Goal: Transaction & Acquisition: Purchase product/service

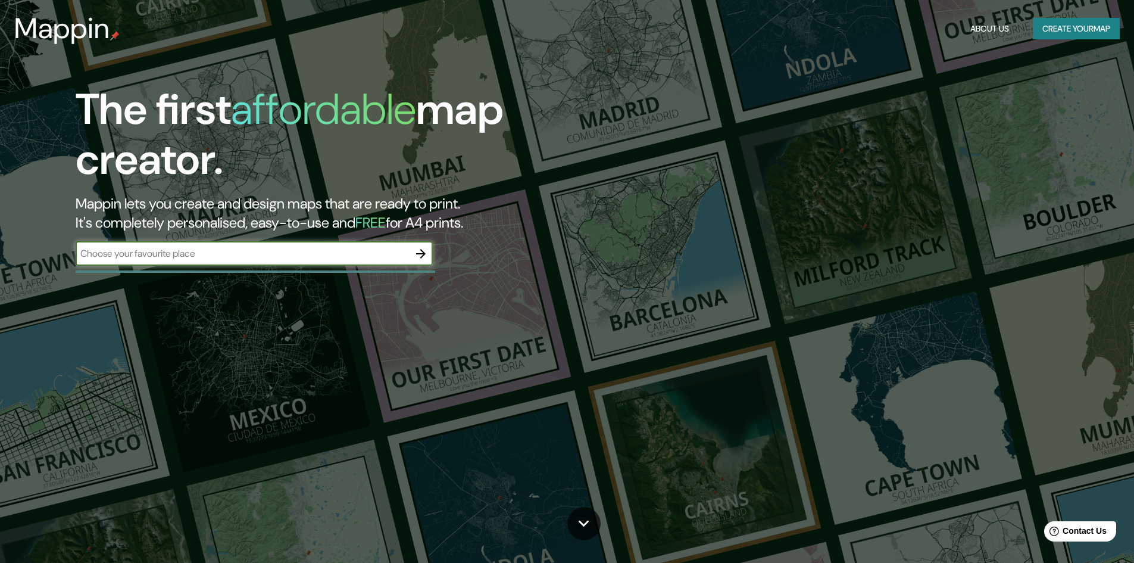
click at [209, 255] on input "text" at bounding box center [242, 254] width 333 height 14
type input "[GEOGRAPHIC_DATA]"
click at [427, 247] on icon "button" at bounding box center [421, 254] width 14 height 14
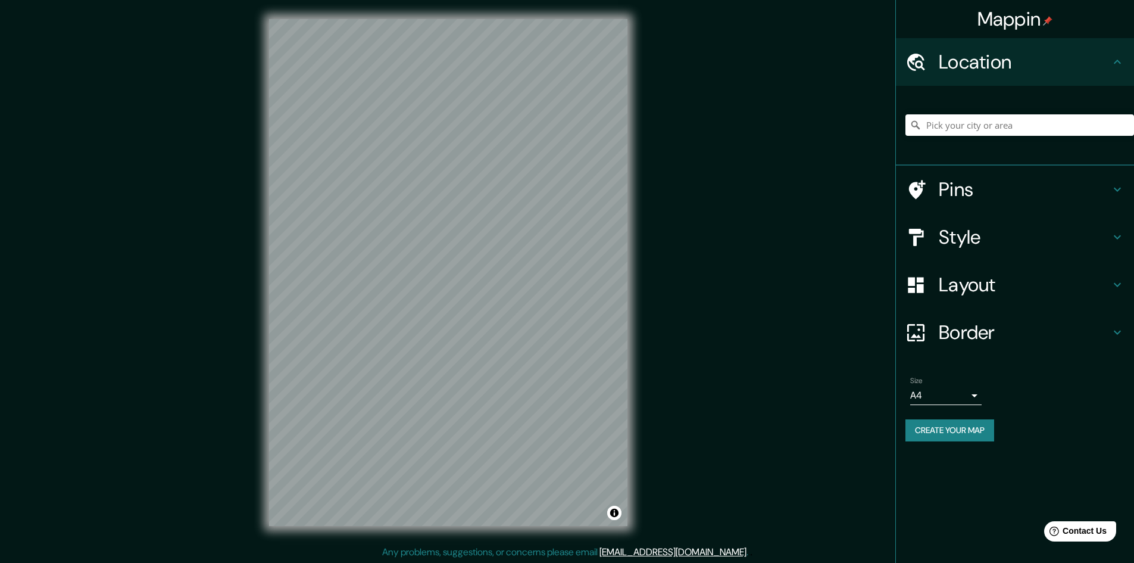
click at [977, 183] on h4 "Pins" at bounding box center [1024, 189] width 171 height 24
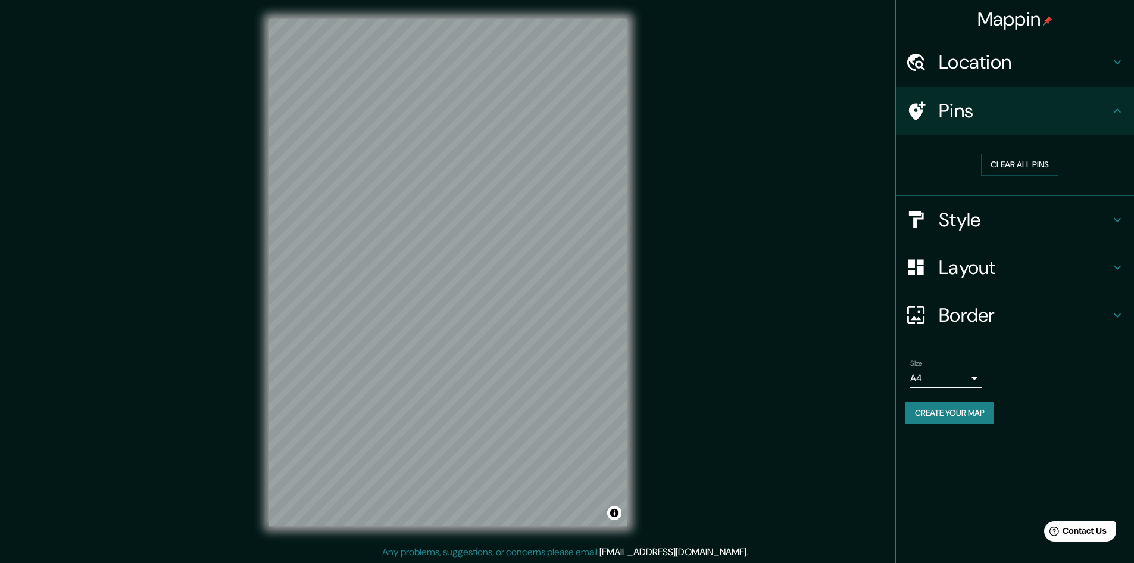
click at [1000, 223] on h4 "Style" at bounding box center [1024, 220] width 171 height 24
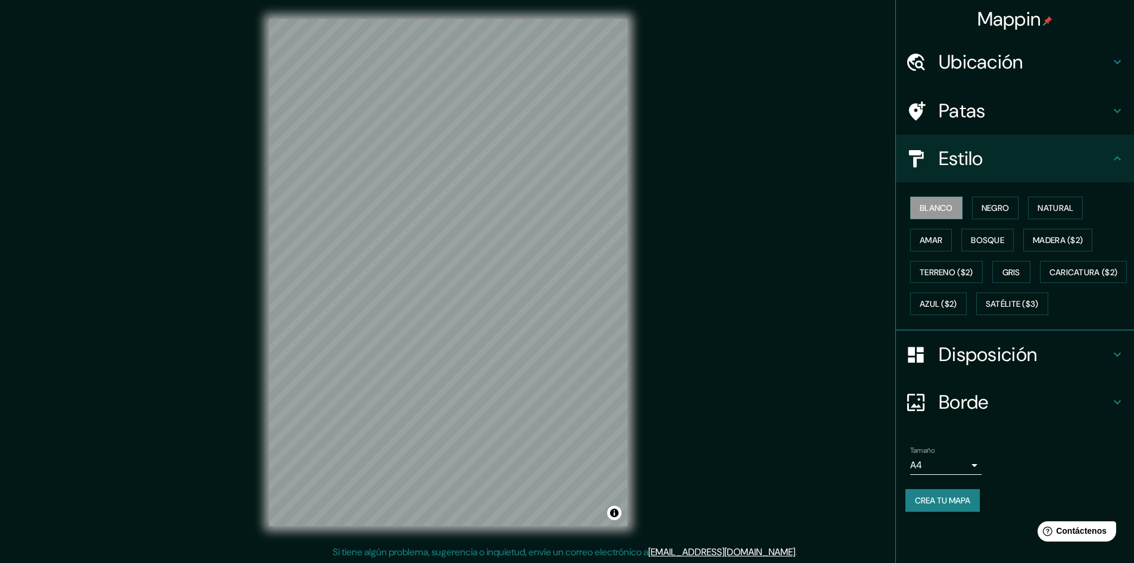
click at [851, 167] on div "Mappin Ubicación Patas Estilo Blanco Negro Natural [PERSON_NAME] ($2) Terreno (…" at bounding box center [567, 282] width 1134 height 564
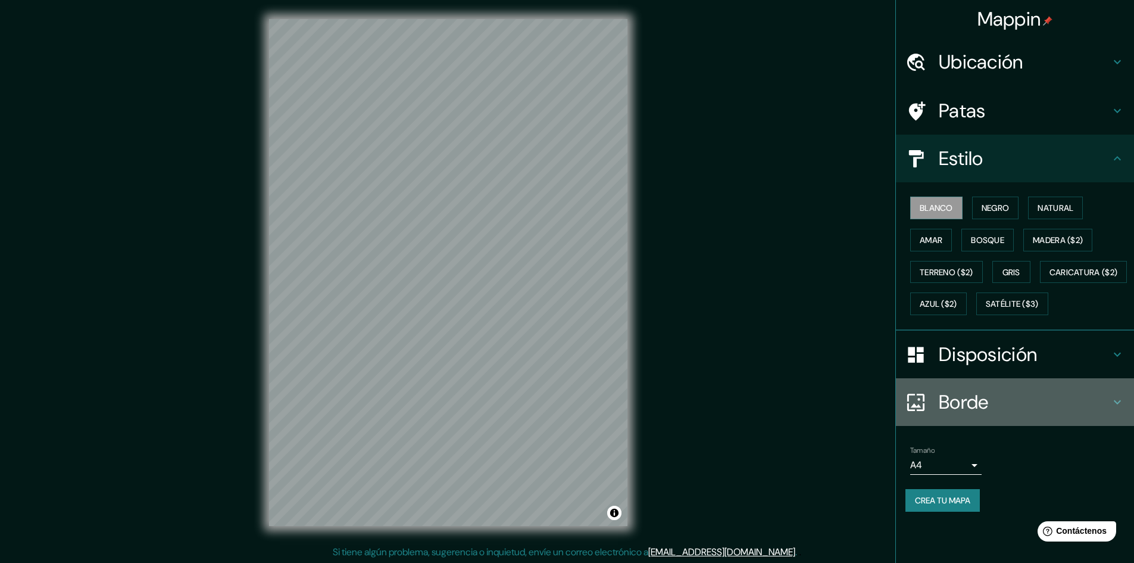
click at [1008, 414] on h4 "Borde" at bounding box center [1024, 402] width 171 height 24
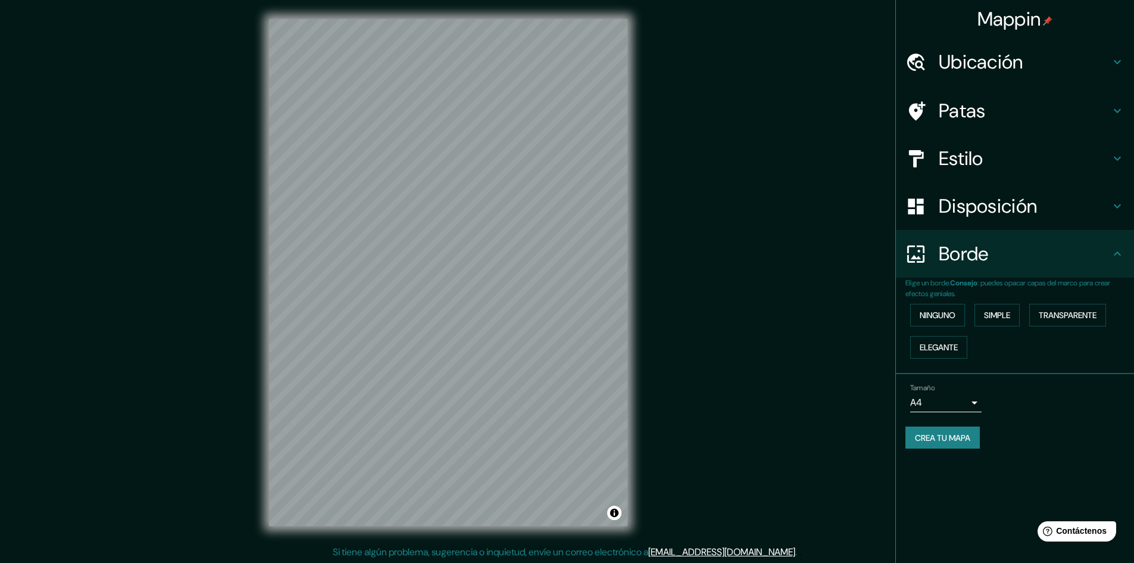
click at [1012, 202] on font "Disposición" at bounding box center [988, 206] width 98 height 25
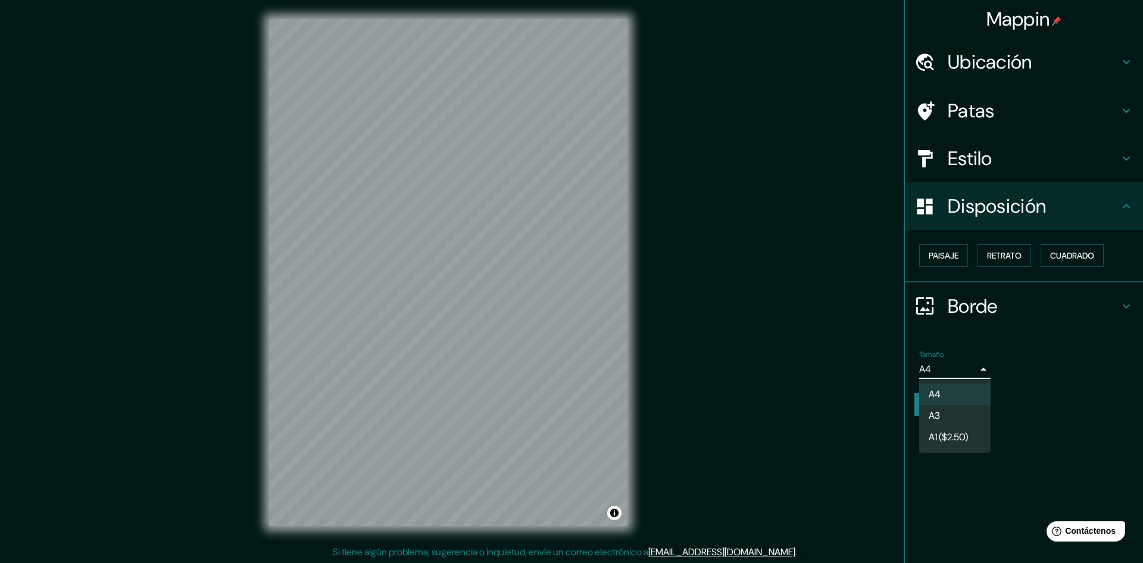
click at [938, 367] on body "Mappin Ubicación Patas Estilo Disposición Paisaje Retrato Cuadrado Borde Elige …" at bounding box center [571, 281] width 1143 height 563
click at [946, 411] on li "A3" at bounding box center [954, 416] width 71 height 22
click at [942, 369] on body "Mappin Ubicación Patas Estilo Disposición Paisaje Retrato Cuadrado Borde Elige …" at bounding box center [571, 281] width 1143 height 563
click at [946, 394] on li "A4" at bounding box center [954, 394] width 71 height 22
type input "single"
